Goal: Use online tool/utility: Utilize a website feature to perform a specific function

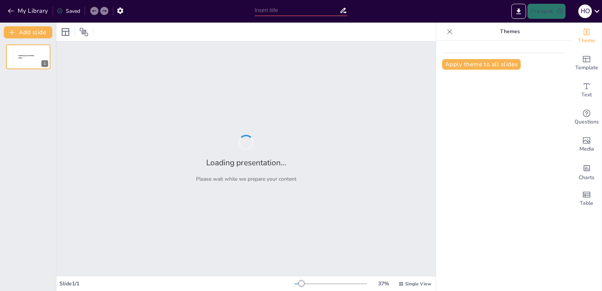
type input "Imported Лингвострановедение Лекция.pptx"
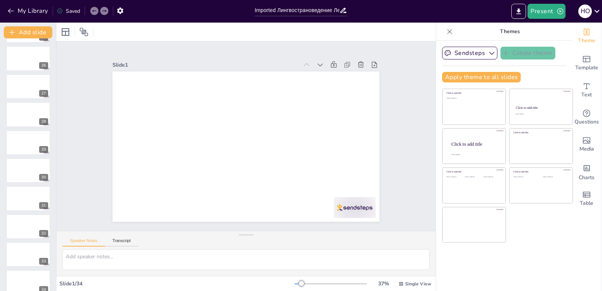
scroll to position [709, 0]
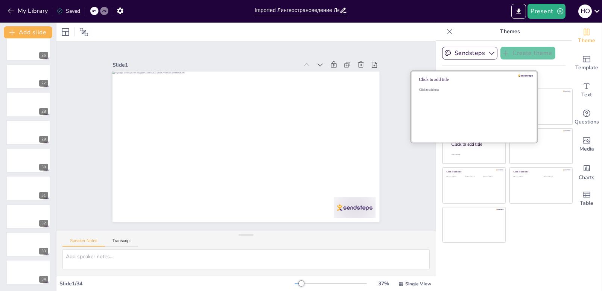
click at [464, 113] on div "Click to add text" at bounding box center [473, 111] width 108 height 47
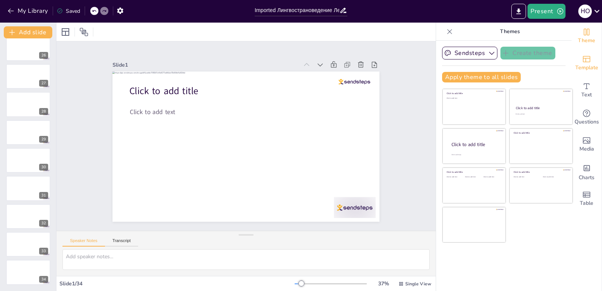
click at [583, 62] on icon "Add ready made slides" at bounding box center [587, 59] width 8 height 6
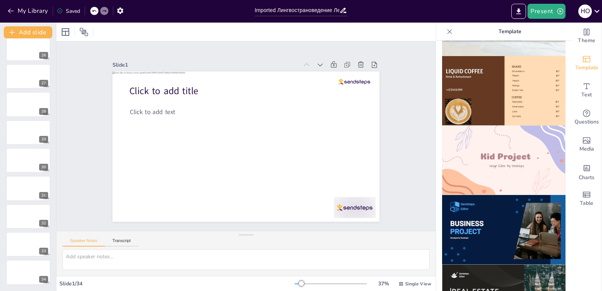
scroll to position [489, 0]
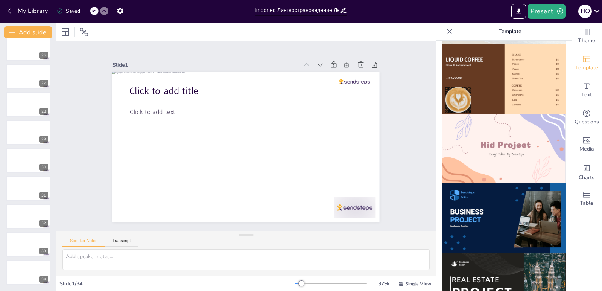
click at [509, 184] on img at bounding box center [503, 218] width 123 height 70
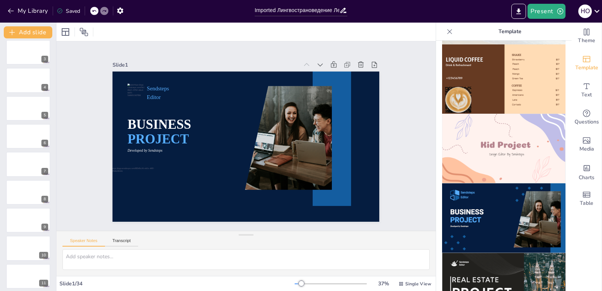
scroll to position [0, 0]
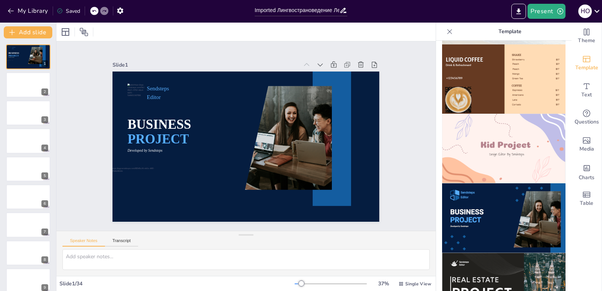
click at [93, 13] on icon at bounding box center [94, 11] width 5 height 5
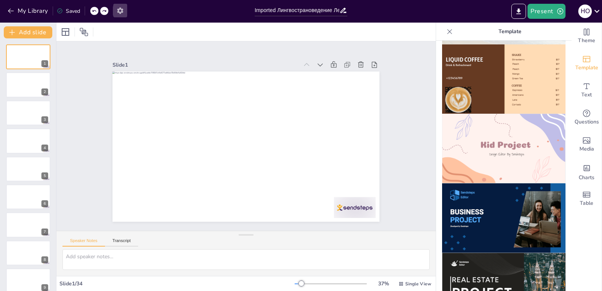
click at [119, 13] on icon "button" at bounding box center [120, 11] width 8 height 8
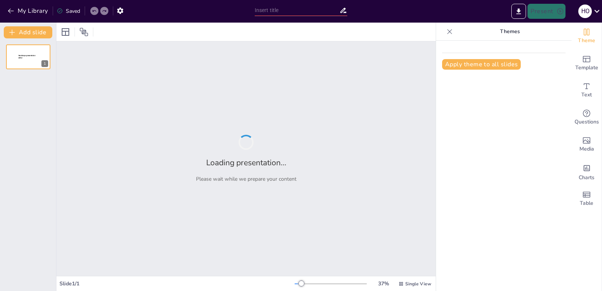
type input "Imported Лингвострановедение Лекция.pptx"
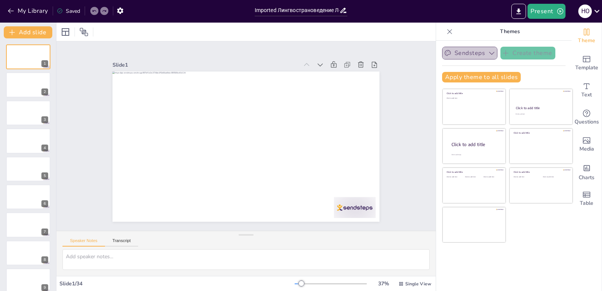
click at [489, 52] on icon "button" at bounding box center [491, 53] width 5 height 3
click at [488, 52] on icon "button" at bounding box center [492, 53] width 8 height 8
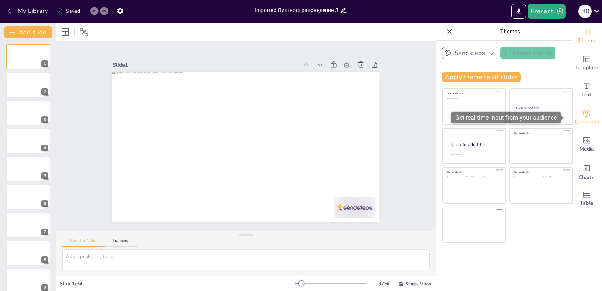
click at [582, 117] on icon "Get real-time input from your audience" at bounding box center [586, 113] width 9 height 9
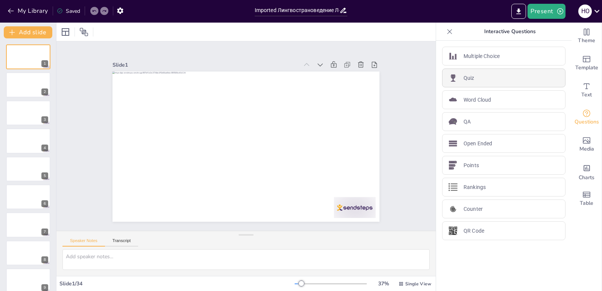
click at [472, 77] on div "Quiz" at bounding box center [503, 78] width 123 height 19
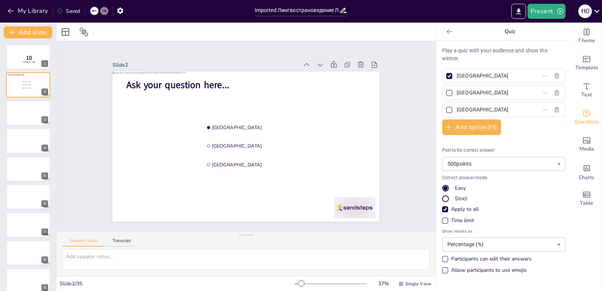
click at [486, 76] on input "Amsterdam" at bounding box center [492, 75] width 70 height 11
click at [93, 12] on icon at bounding box center [94, 11] width 5 height 5
click at [584, 114] on icon "Get real-time input from your audience" at bounding box center [586, 113] width 9 height 9
click at [446, 30] on icon at bounding box center [450, 32] width 8 height 8
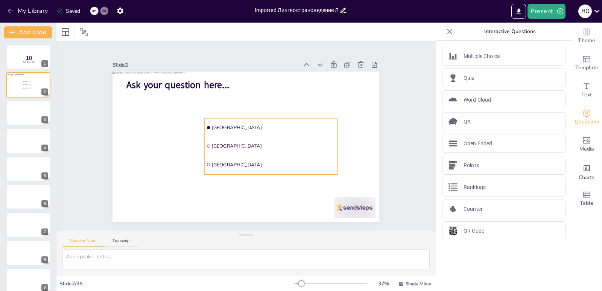
click at [293, 118] on li "Amsterdam" at bounding box center [272, 136] width 133 height 58
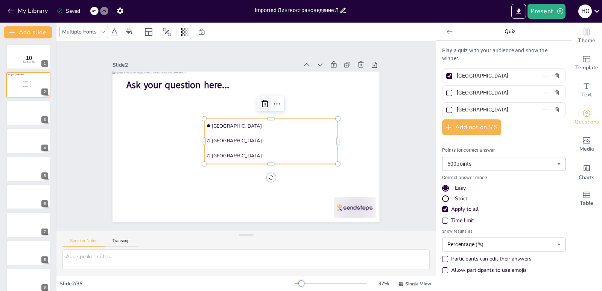
click at [261, 100] on icon at bounding box center [265, 103] width 9 height 9
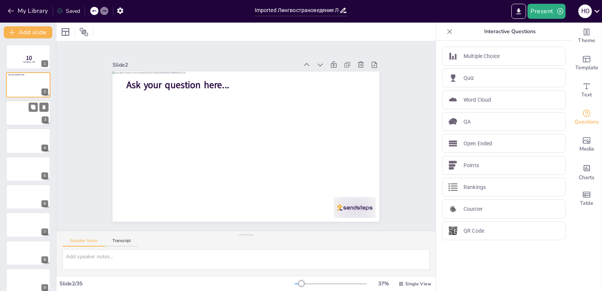
click at [17, 113] on div at bounding box center [28, 113] width 45 height 26
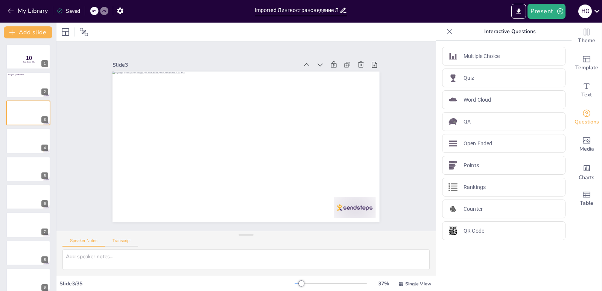
click at [124, 241] on button "Transcript" at bounding box center [122, 242] width 34 height 8
click at [401, 242] on button "Google US English (en-US)" at bounding box center [374, 242] width 75 height 12
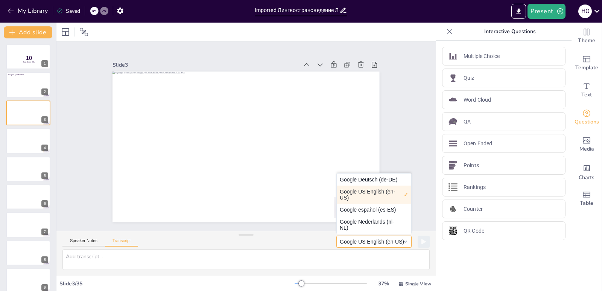
click at [401, 242] on button "Google US English (en-US)" at bounding box center [374, 242] width 75 height 12
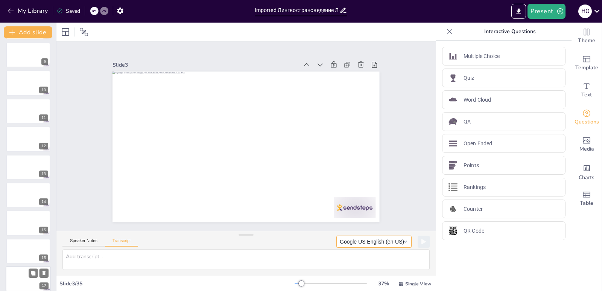
scroll to position [414, 0]
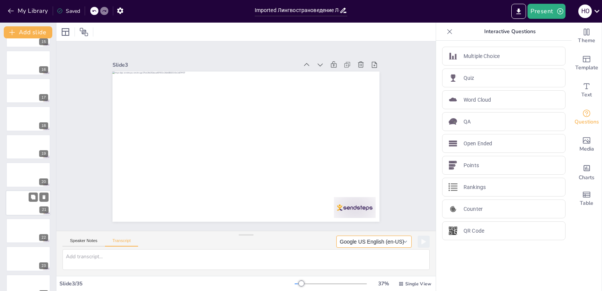
click at [15, 202] on div at bounding box center [28, 203] width 45 height 26
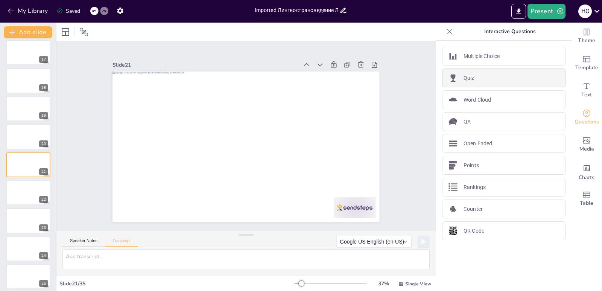
click at [499, 78] on div "Quiz" at bounding box center [503, 78] width 123 height 19
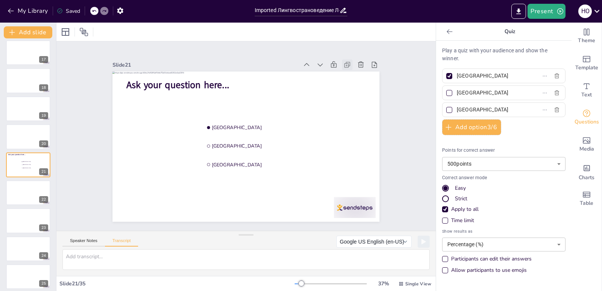
click at [344, 62] on icon at bounding box center [348, 65] width 8 height 8
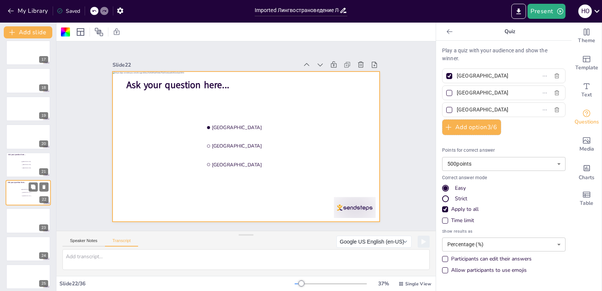
click at [16, 193] on div at bounding box center [28, 193] width 45 height 26
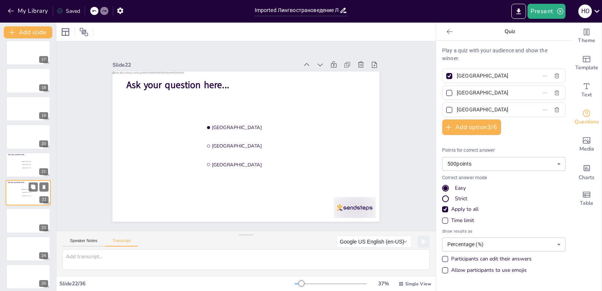
scroll to position [480, 0]
click at [364, 73] on icon at bounding box center [367, 76] width 6 height 7
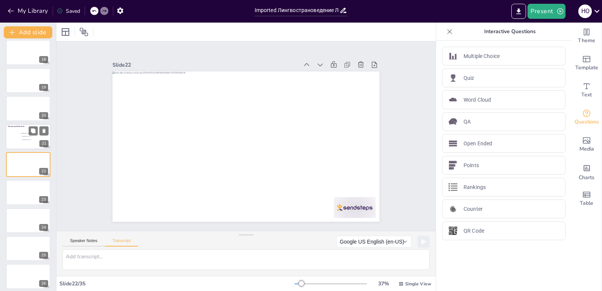
click at [29, 138] on li "The Hague" at bounding box center [32, 139] width 23 height 3
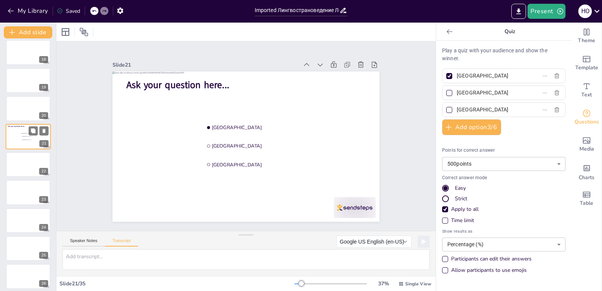
scroll to position [452, 0]
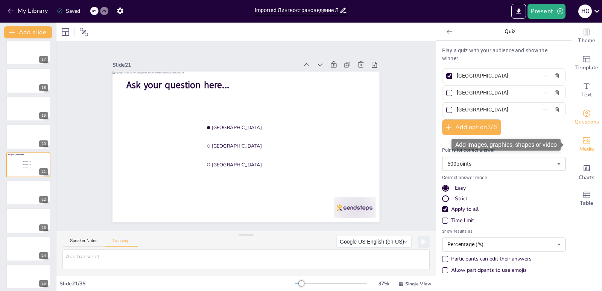
click at [584, 143] on icon "Add images, graphics, shapes or video" at bounding box center [587, 140] width 8 height 6
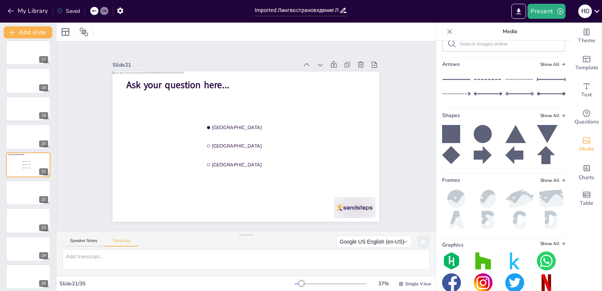
scroll to position [102, 0]
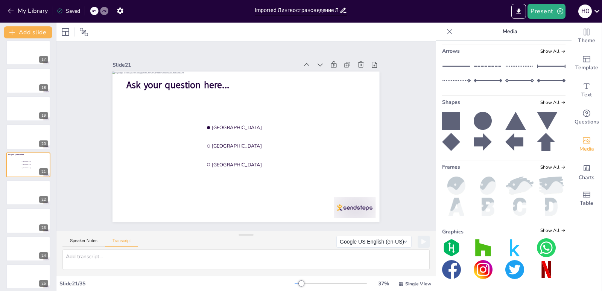
click at [545, 233] on div "Graphics Show All" at bounding box center [503, 231] width 123 height 7
click at [545, 231] on span "Show All" at bounding box center [553, 230] width 25 height 5
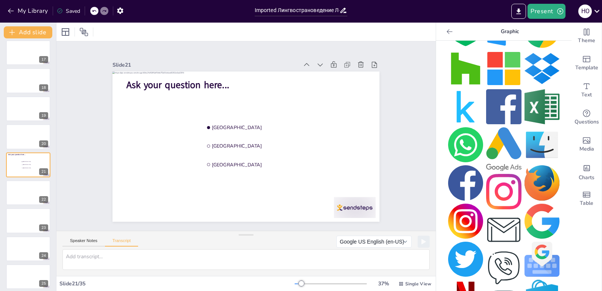
scroll to position [0, 0]
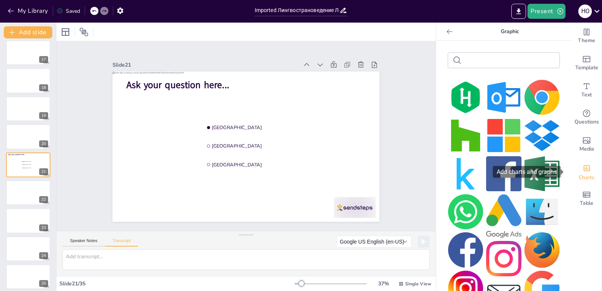
click at [583, 172] on icon "Add charts and graphs" at bounding box center [587, 168] width 8 height 8
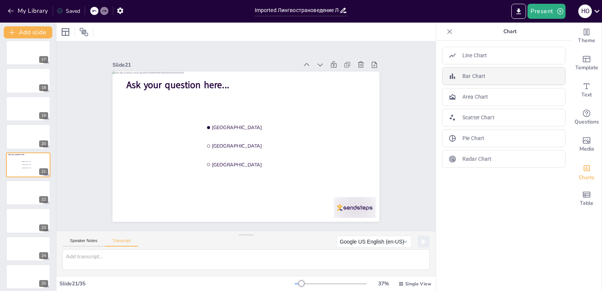
click at [498, 80] on div "Bar Chart" at bounding box center [503, 76] width 123 height 18
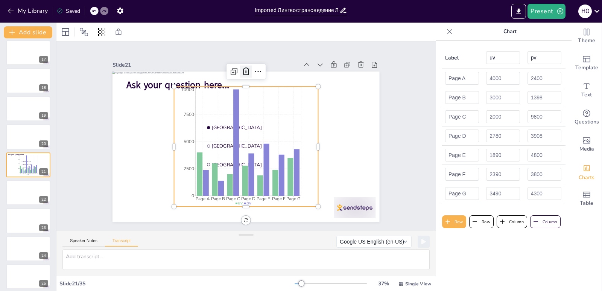
click at [242, 71] on icon at bounding box center [246, 71] width 9 height 9
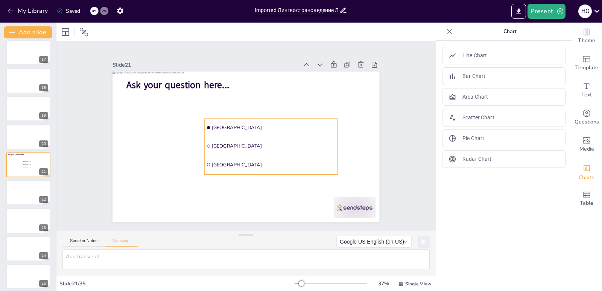
click at [250, 137] on li "Rotterdam" at bounding box center [271, 145] width 134 height 17
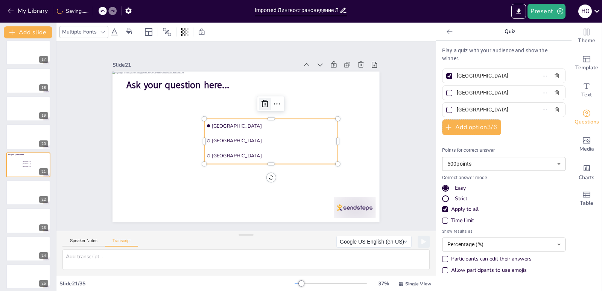
click at [262, 101] on icon at bounding box center [265, 104] width 7 height 8
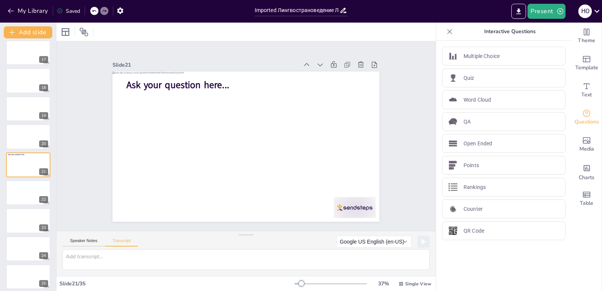
click at [446, 34] on icon at bounding box center [450, 32] width 8 height 8
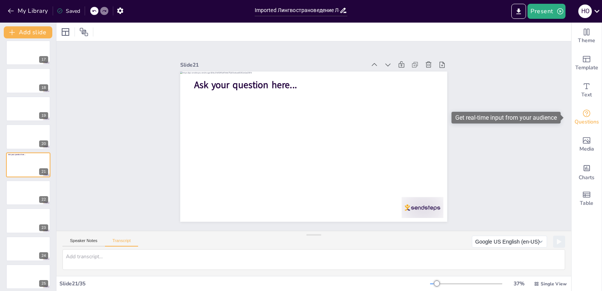
click at [582, 116] on icon "Get real-time input from your audience" at bounding box center [586, 113] width 9 height 9
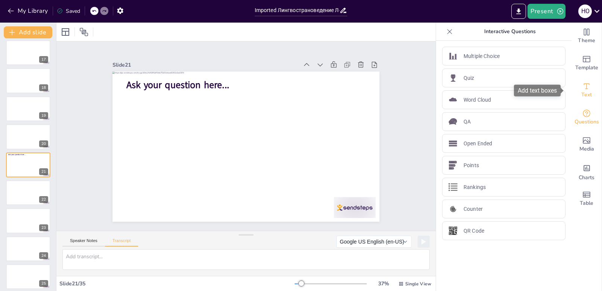
click at [585, 88] on icon "Add text boxes" at bounding box center [586, 86] width 9 height 9
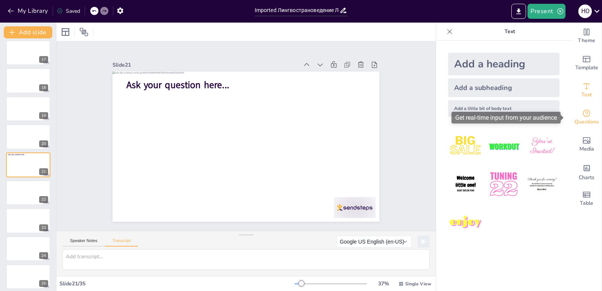
click at [584, 120] on span "Questions" at bounding box center [587, 122] width 24 height 8
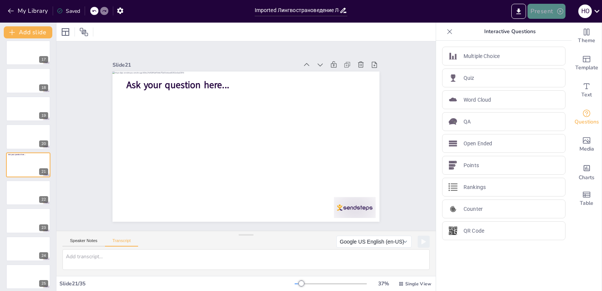
click at [545, 13] on button "Present" at bounding box center [547, 11] width 38 height 15
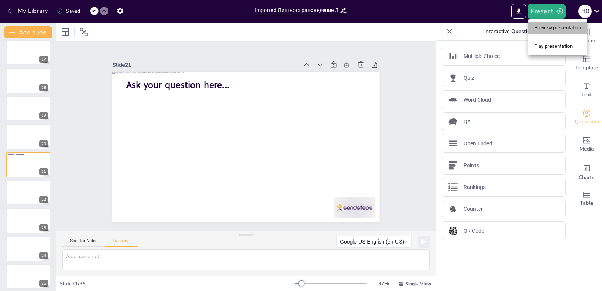
click at [547, 25] on li "Preview presentation" at bounding box center [558, 28] width 59 height 12
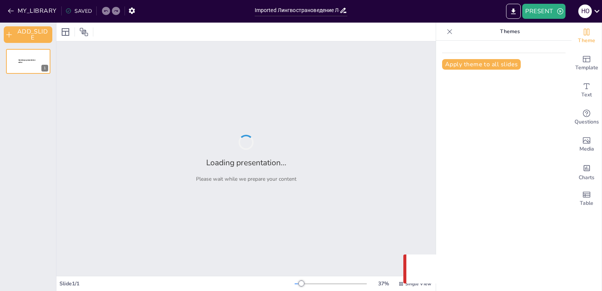
type input "Imported Лингвострановедение Лекция.pptx"
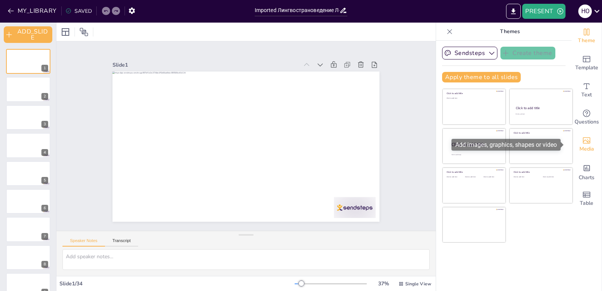
click at [582, 136] on icon "Add images, graphics, shapes or video" at bounding box center [586, 140] width 9 height 9
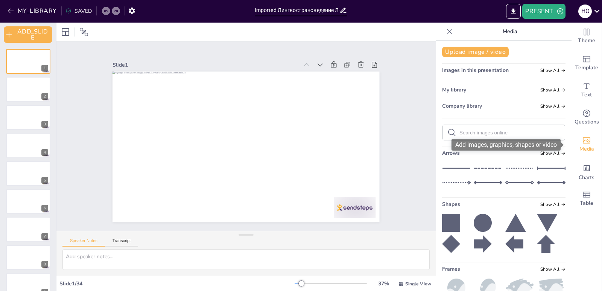
click at [582, 141] on icon "Add images, graphics, shapes or video" at bounding box center [586, 140] width 9 height 9
